Goal: Navigation & Orientation: Go to known website

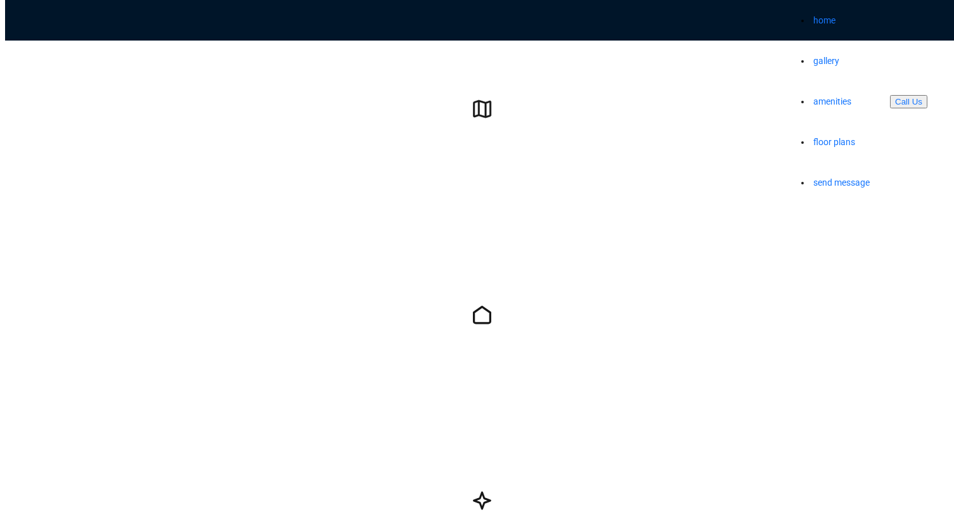
scroll to position [980, 0]
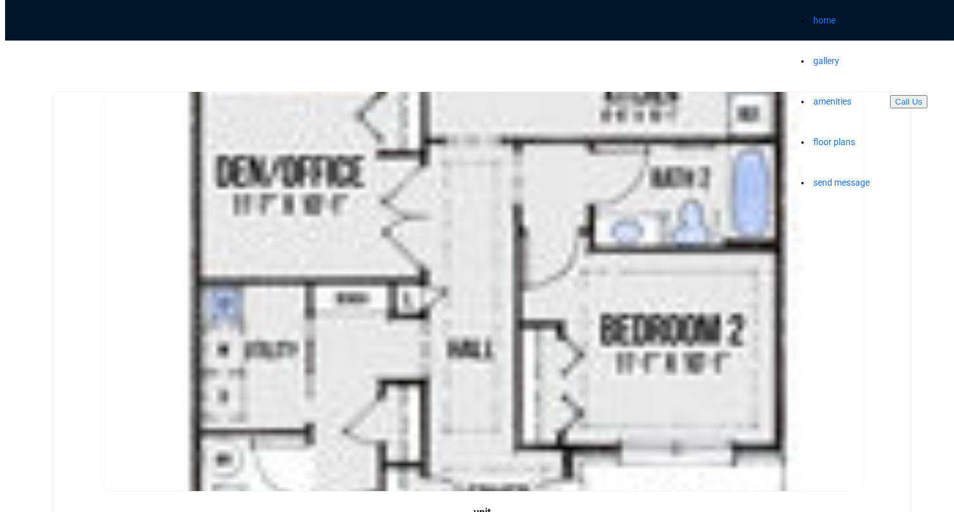
scroll to position [1603, 0]
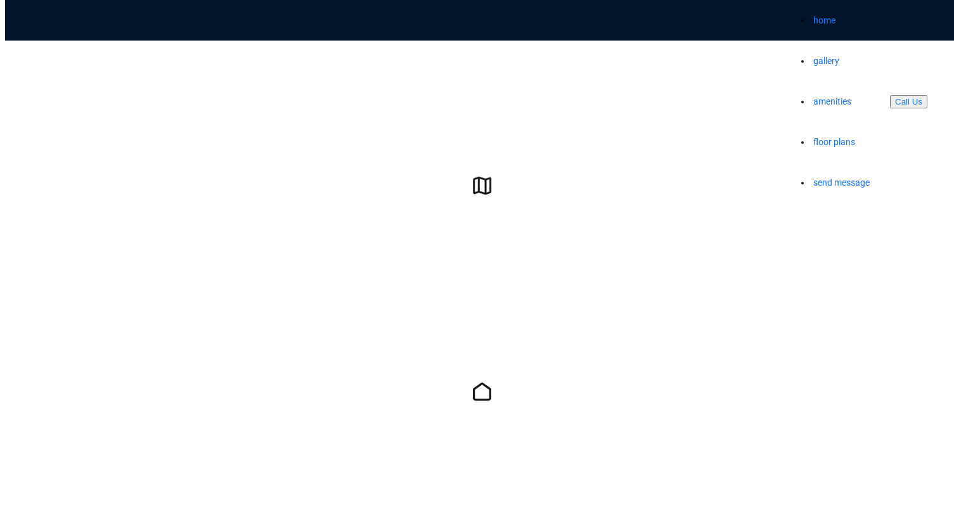
scroll to position [888, 0]
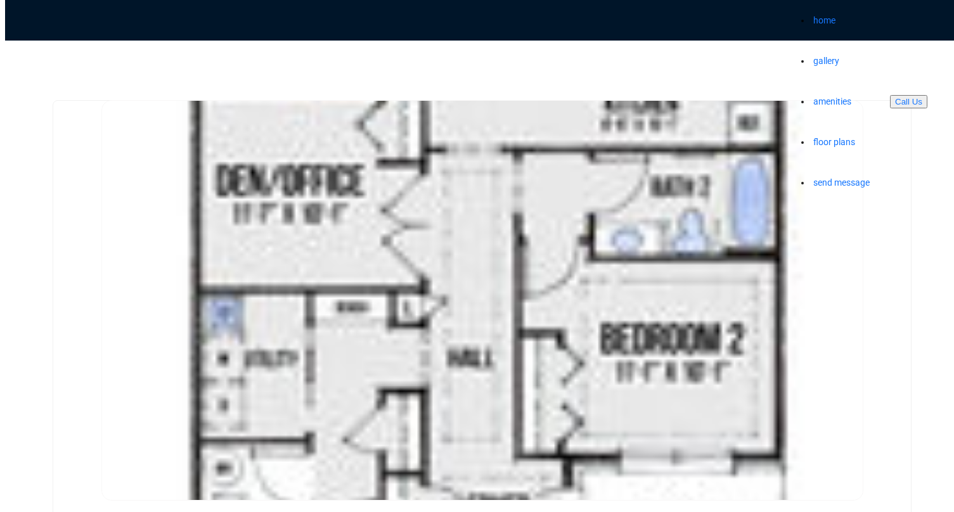
scroll to position [1600, 0]
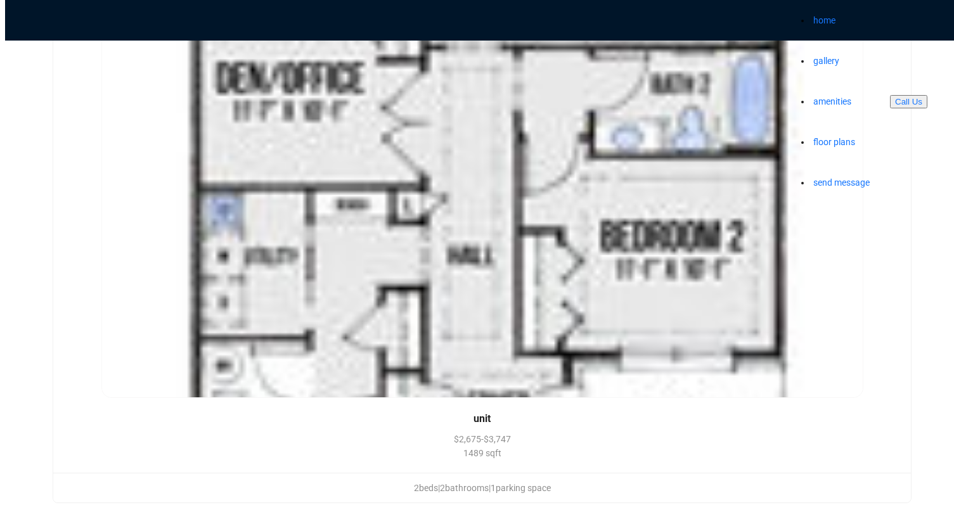
scroll to position [1677, 0]
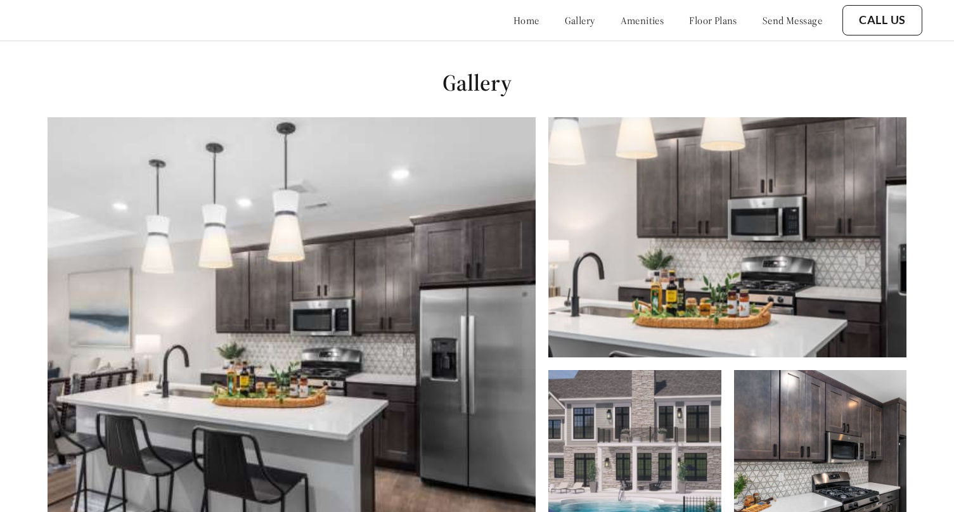
scroll to position [483, 0]
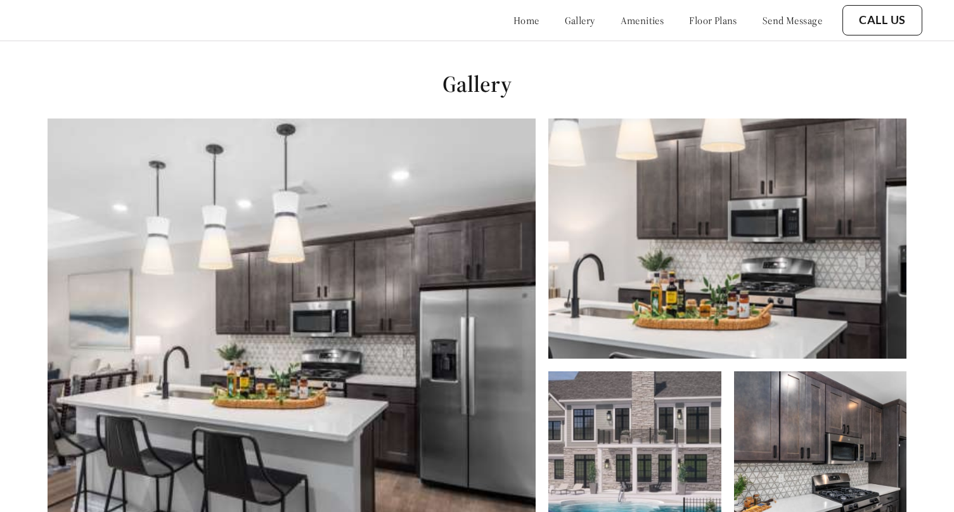
click at [450, 252] on img at bounding box center [292, 336] width 488 height 434
